Goal: Check status

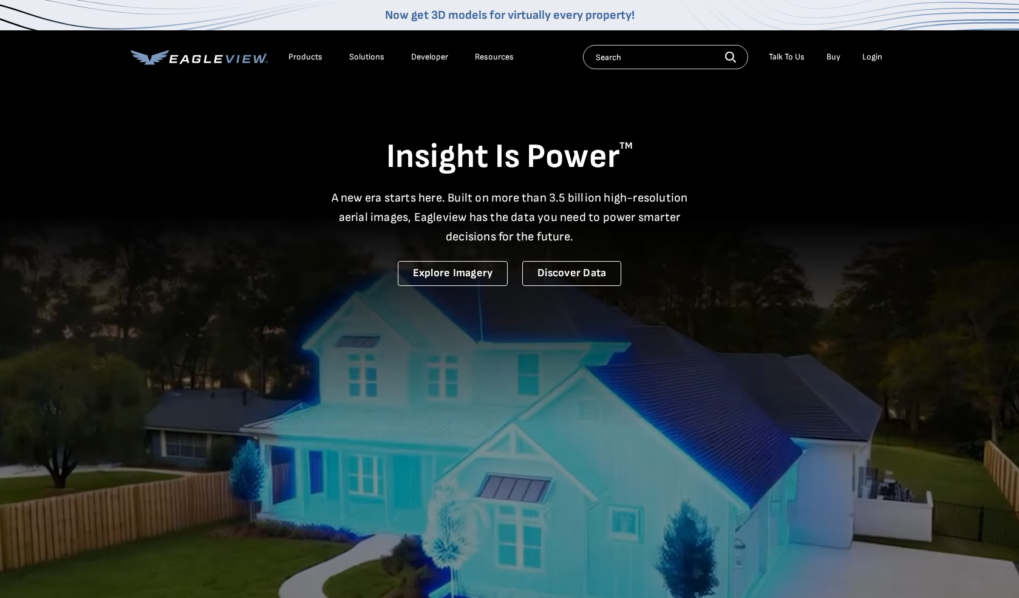
click at [872, 56] on div "Login" at bounding box center [872, 57] width 20 height 11
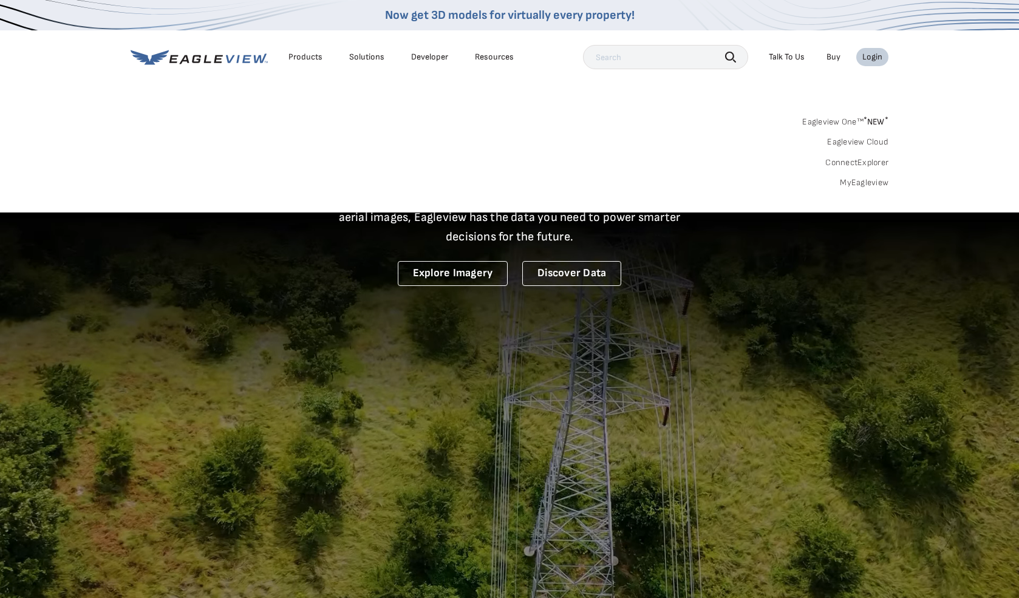
click at [867, 58] on div "Login" at bounding box center [872, 57] width 20 height 11
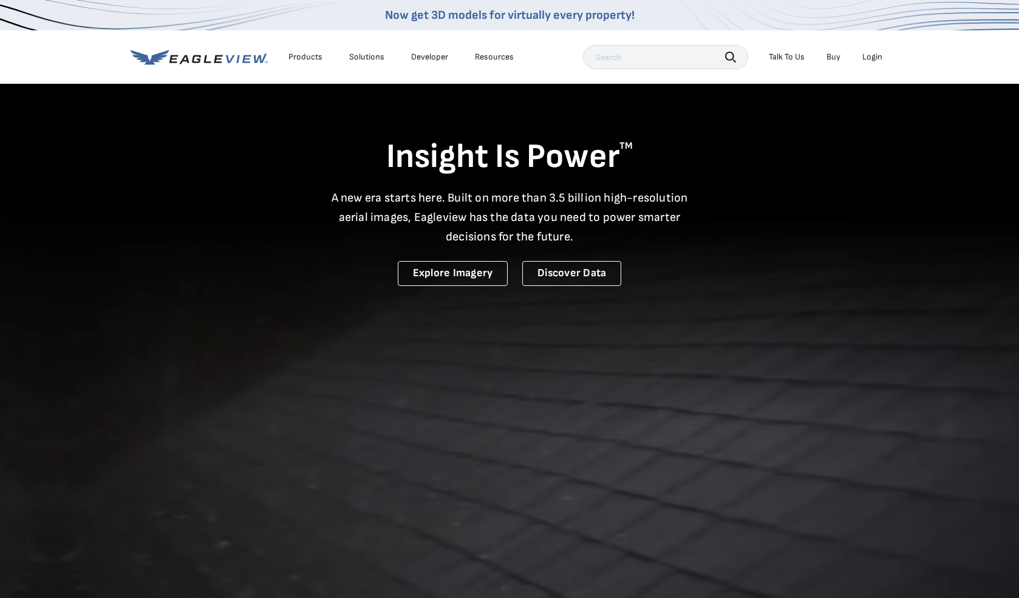
click at [868, 58] on div "Login" at bounding box center [872, 57] width 20 height 11
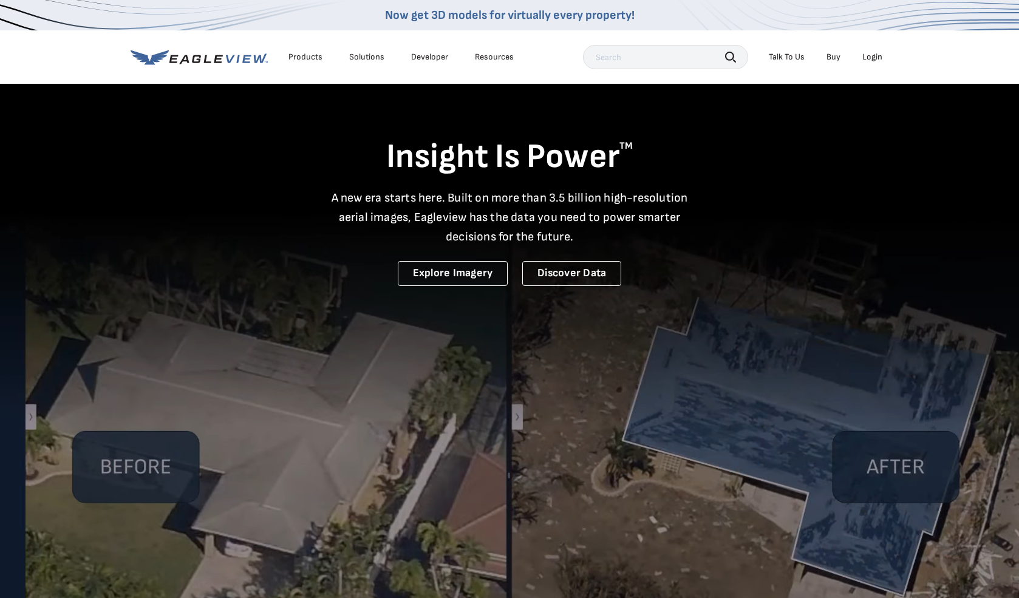
click at [881, 58] on div "Login" at bounding box center [872, 57] width 20 height 11
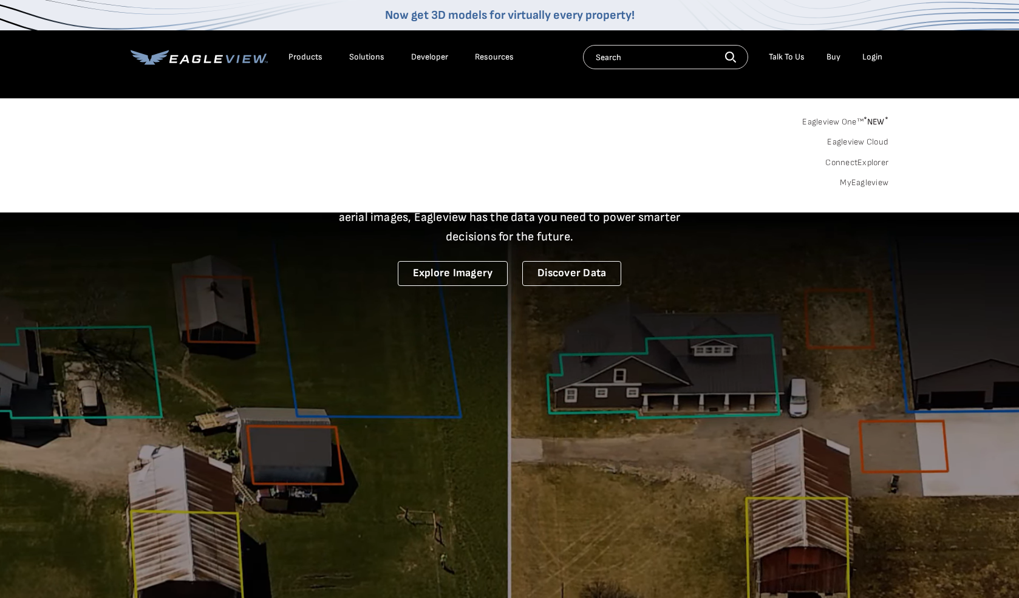
click at [853, 183] on link "MyEagleview" at bounding box center [864, 182] width 49 height 11
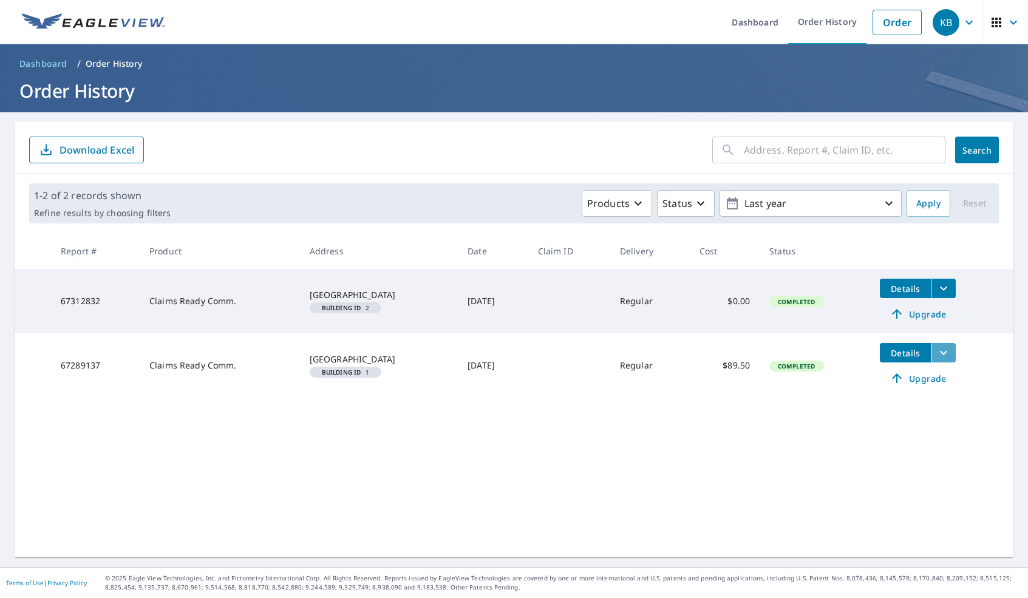
click at [940, 353] on icon "filesDropdownBtn-67289137" at bounding box center [943, 353] width 7 height 4
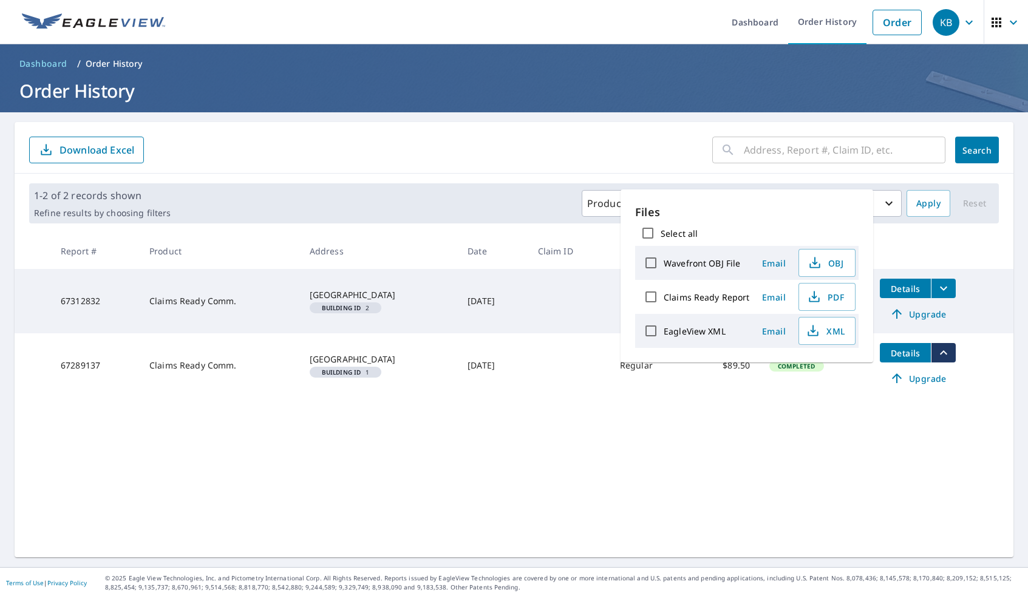
click at [805, 423] on div "​ Search Download Excel 1-2 of 2 records shown Refine results by choosing filte…" at bounding box center [514, 339] width 999 height 435
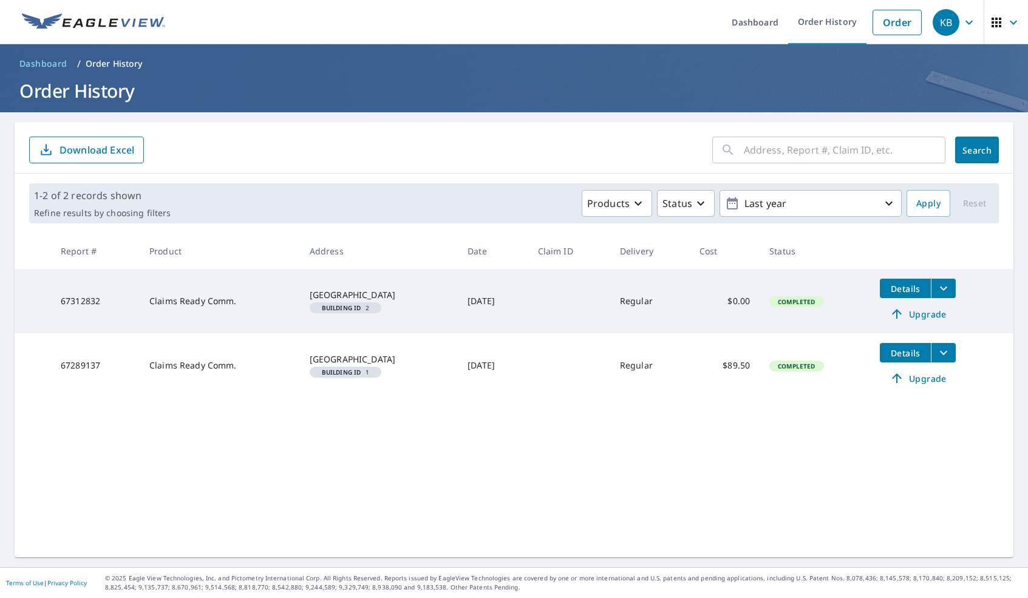
click at [342, 358] on div "[GEOGRAPHIC_DATA]" at bounding box center [379, 359] width 138 height 12
click at [940, 353] on icon "filesDropdownBtn-67289137" at bounding box center [943, 353] width 7 height 4
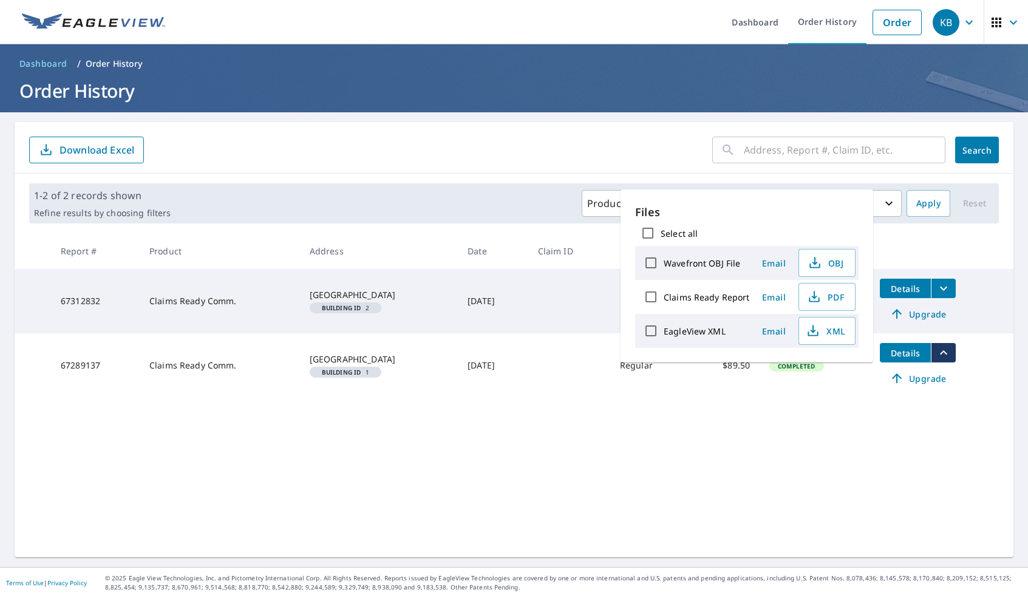
click at [851, 453] on div "​ Search Download Excel 1-2 of 2 records shown Refine results by choosing filte…" at bounding box center [514, 339] width 999 height 435
